Goal: Find specific page/section: Find specific page/section

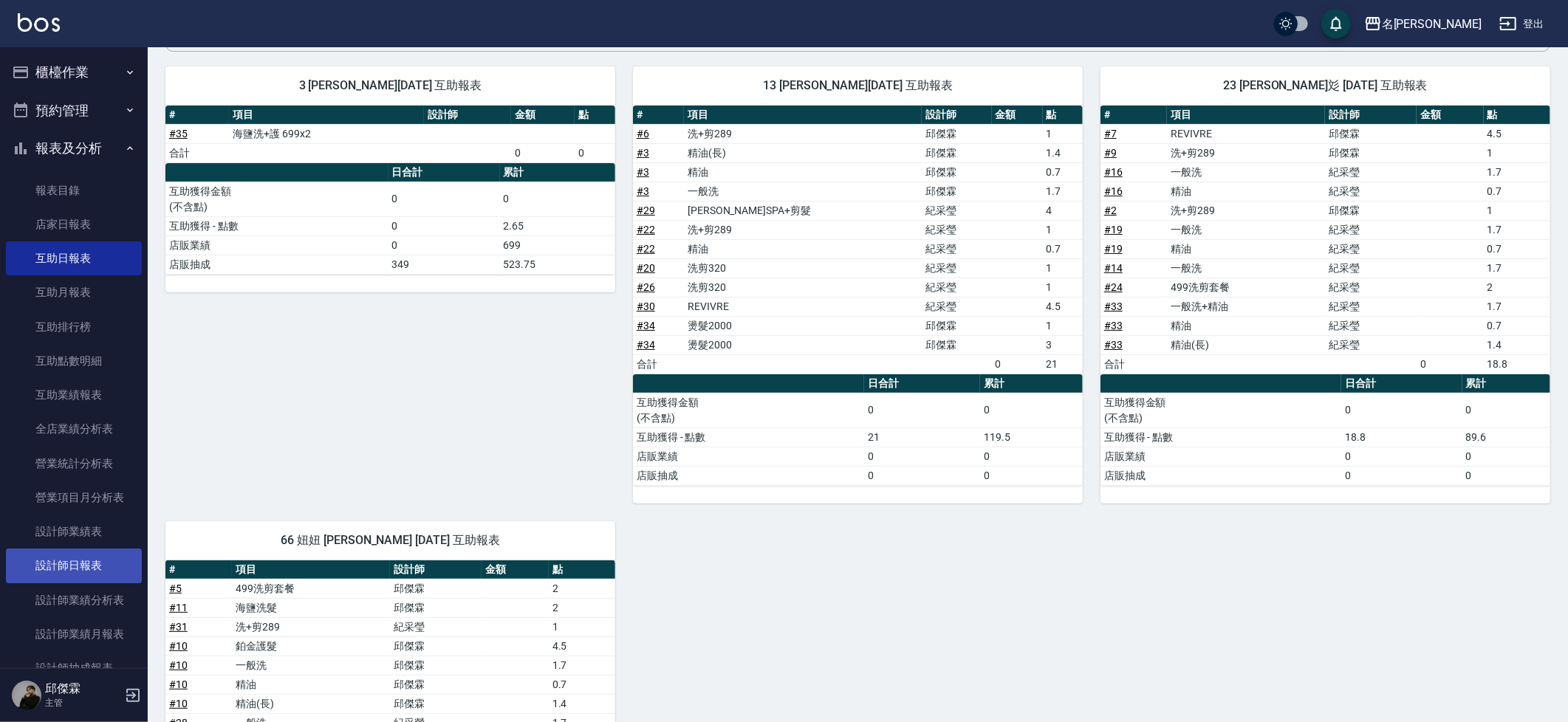
scroll to position [155, 0]
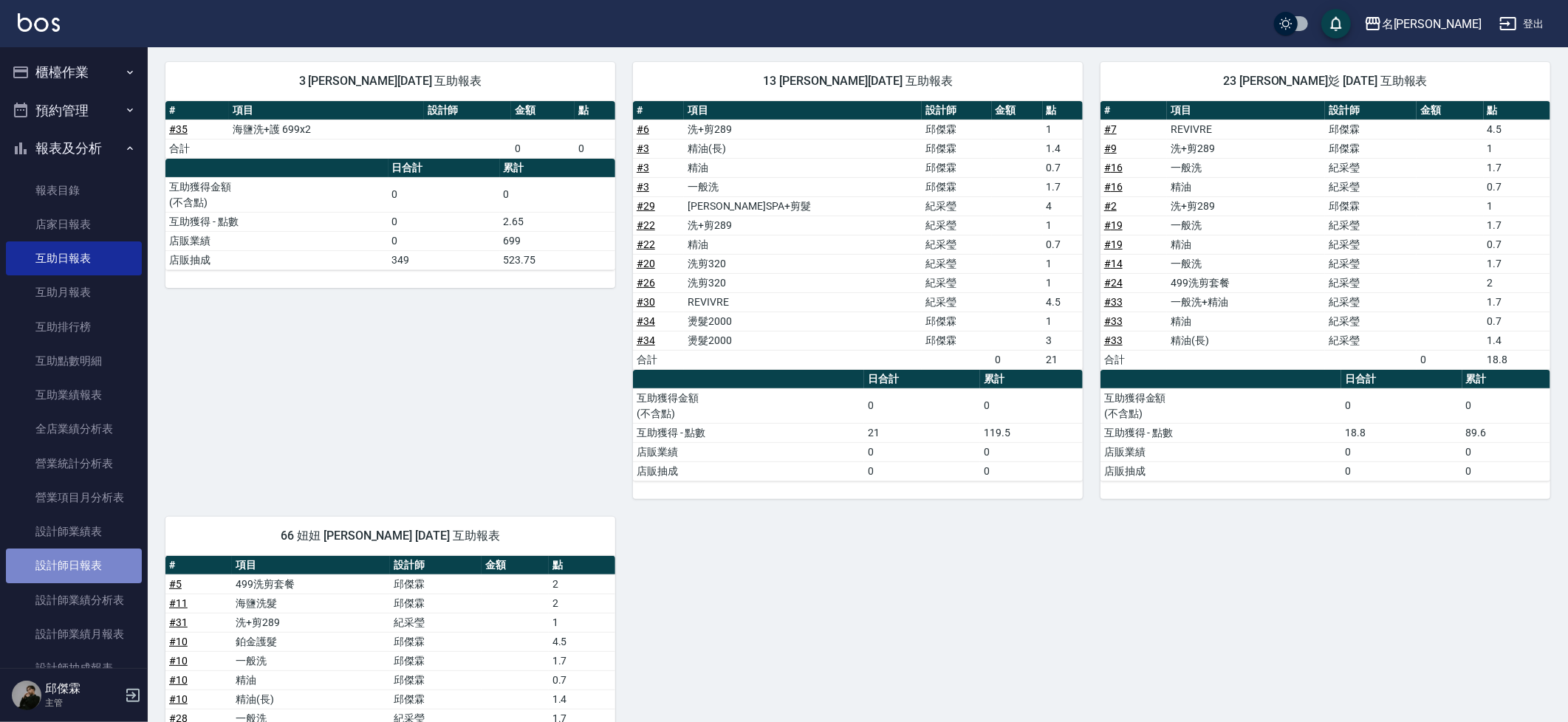
click at [85, 566] on link "設計師日報表" at bounding box center [74, 565] width 136 height 34
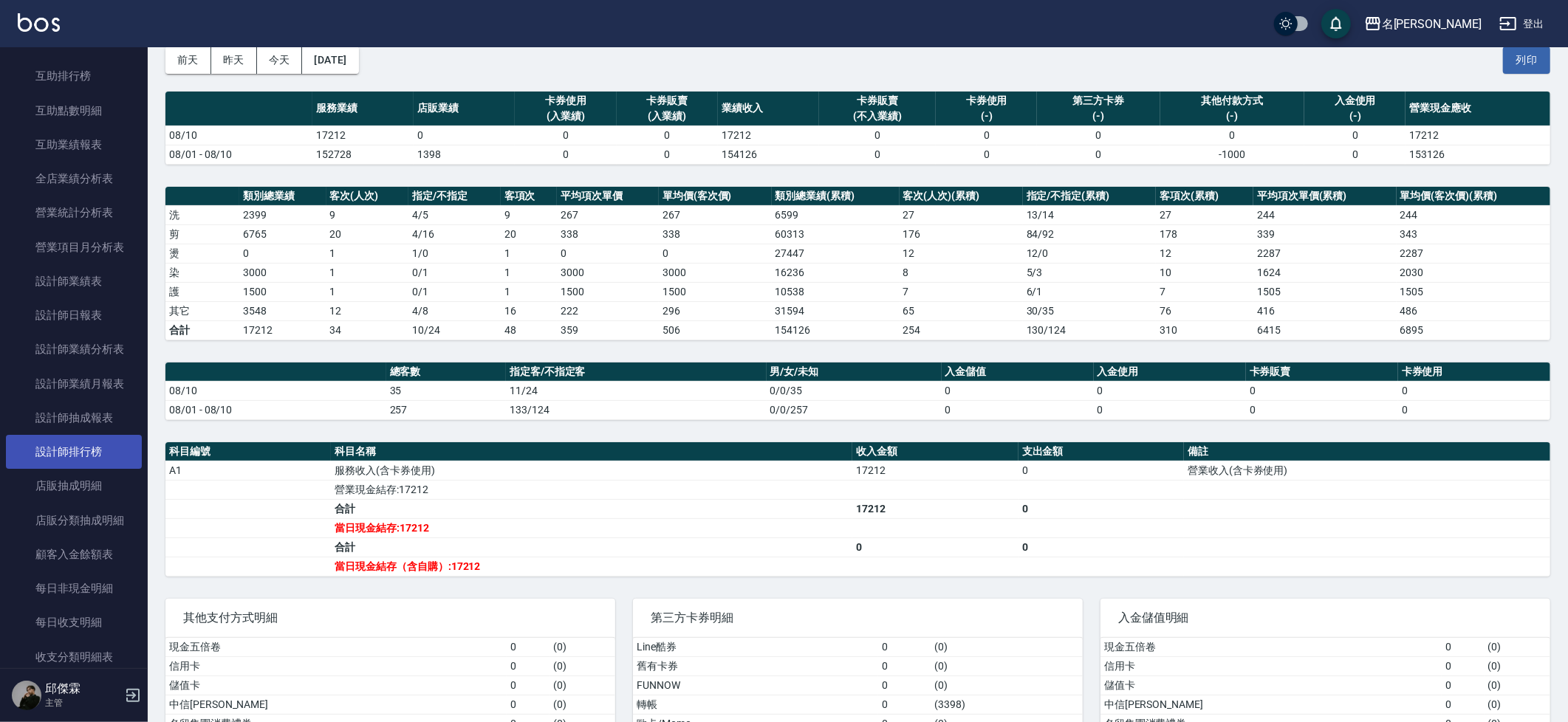
scroll to position [661, 0]
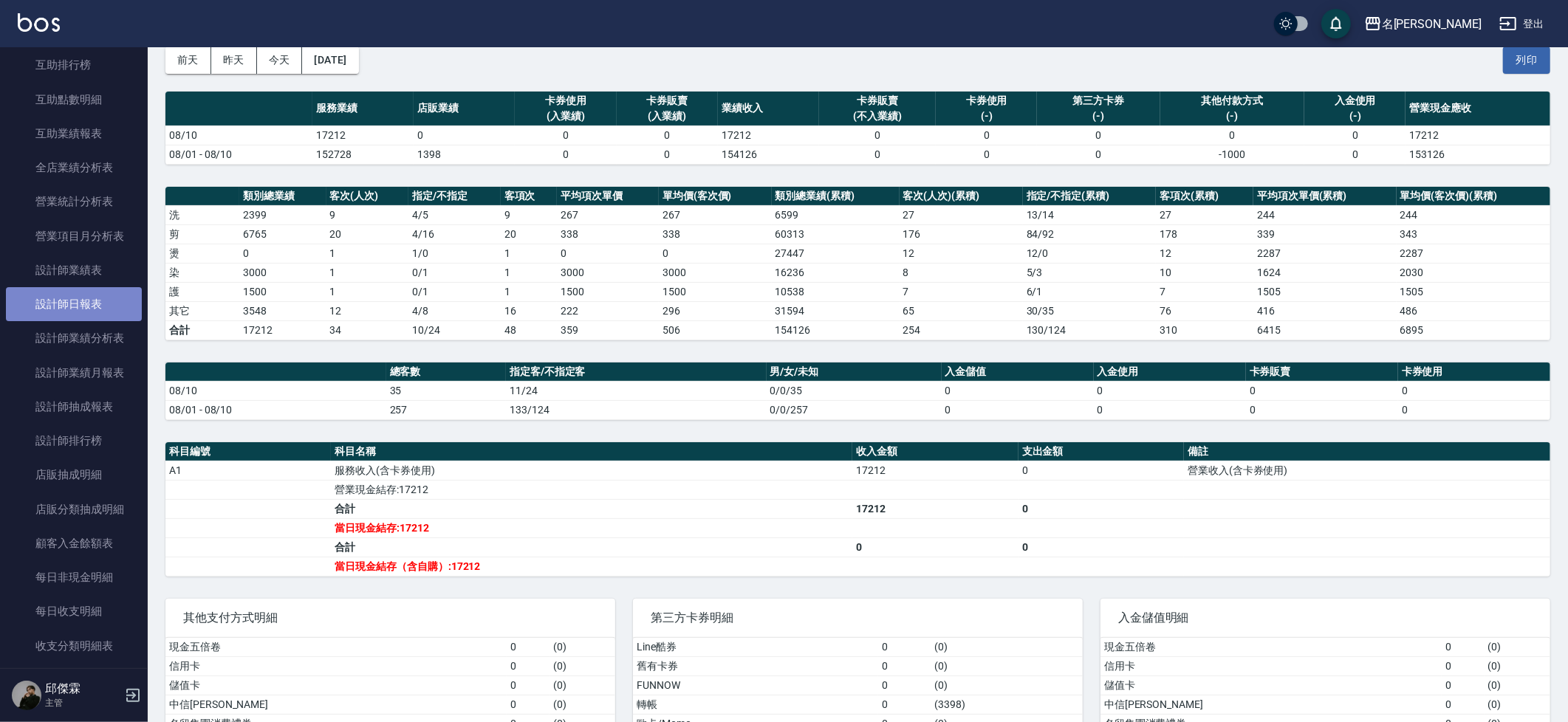
click at [78, 303] on link "設計師日報表" at bounding box center [74, 304] width 136 height 34
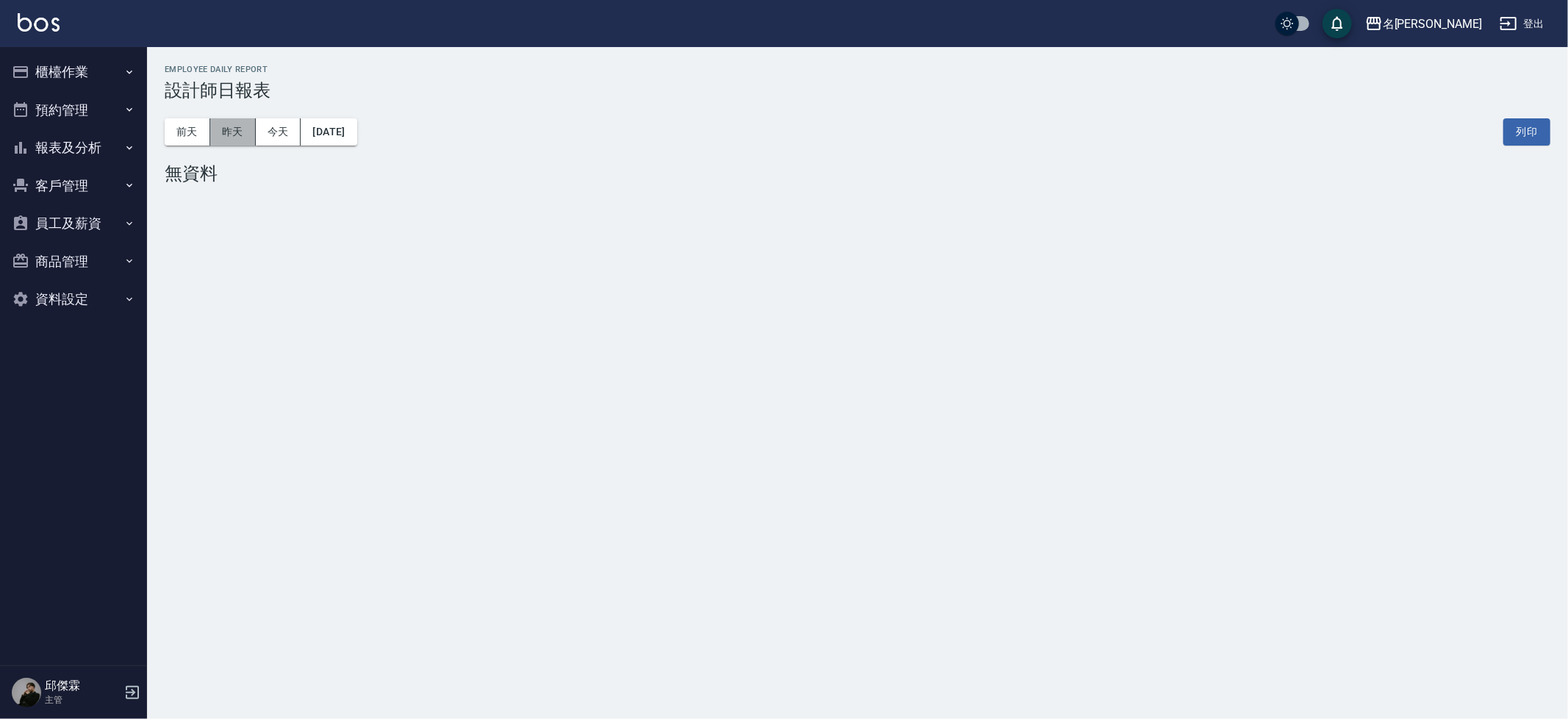
click at [239, 136] on button "昨天" at bounding box center [233, 131] width 45 height 27
